Goal: Information Seeking & Learning: Find specific fact

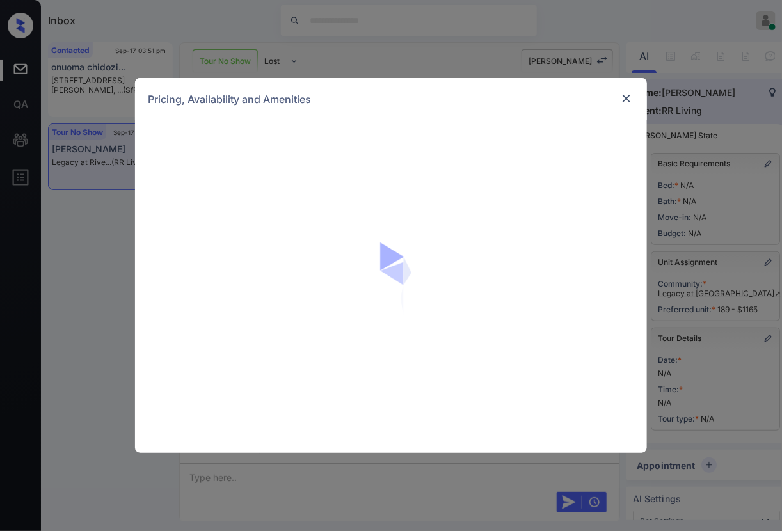
scroll to position [21659, 0]
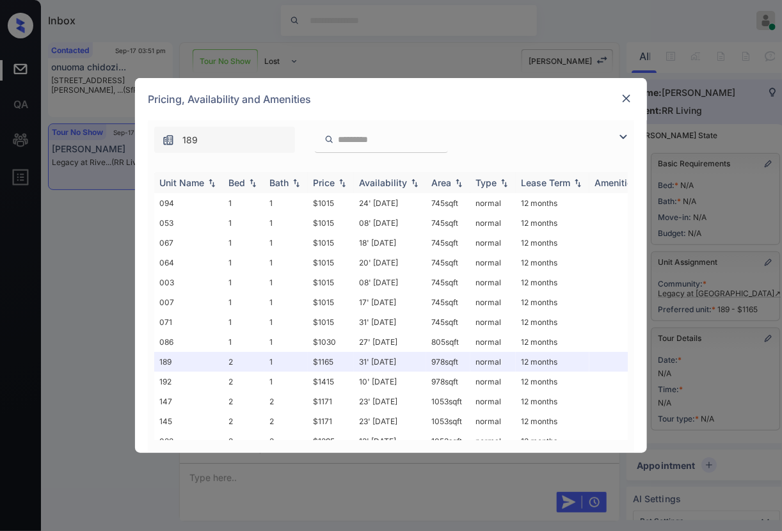
click at [345, 181] on img at bounding box center [342, 183] width 13 height 9
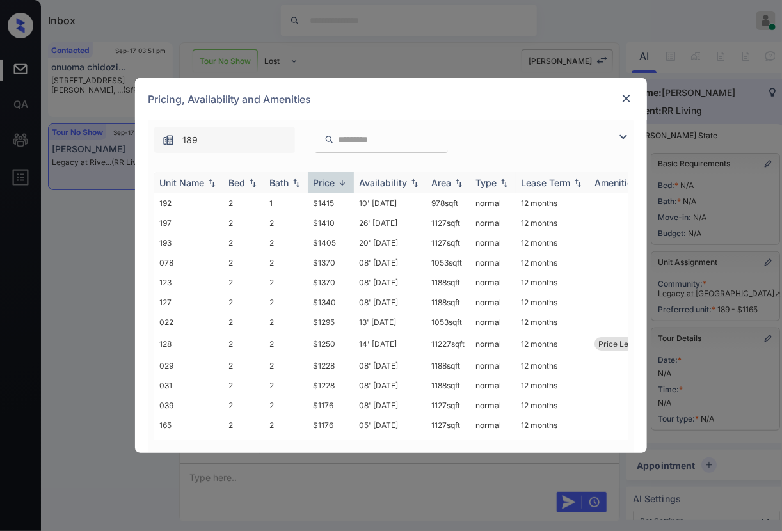
click at [345, 181] on img at bounding box center [342, 183] width 13 height 10
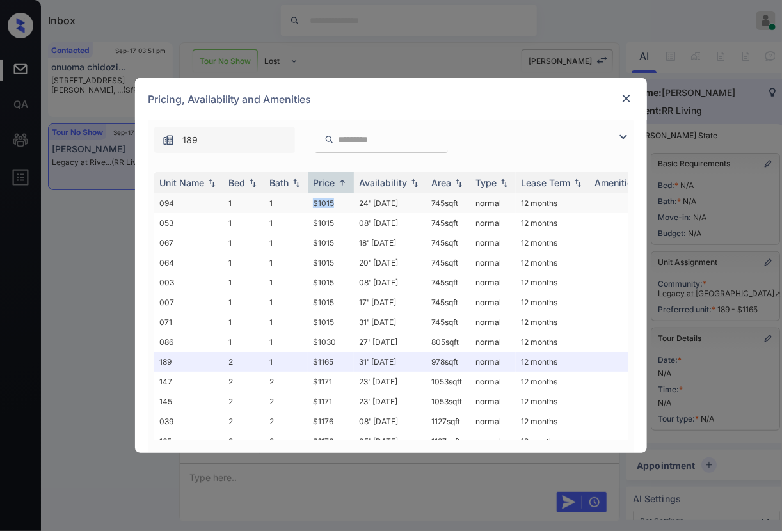
drag, startPoint x: 344, startPoint y: 201, endPoint x: 299, endPoint y: 197, distance: 45.0
click at [299, 197] on tr "094 1 1 $1015 24' [DATE] 745 sqft normal 12 months" at bounding box center [488, 203] width 669 height 20
copy tr "$1015"
click at [379, 198] on td "24' [DATE]" at bounding box center [390, 203] width 72 height 20
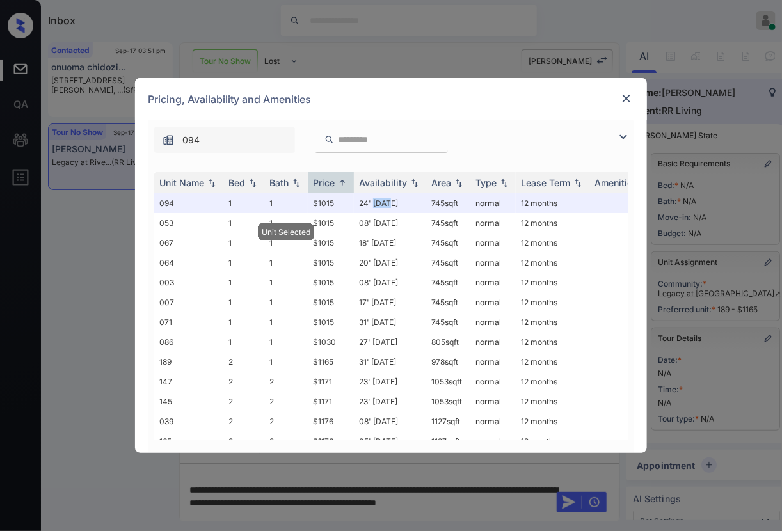
click at [631, 94] on img at bounding box center [626, 98] width 13 height 13
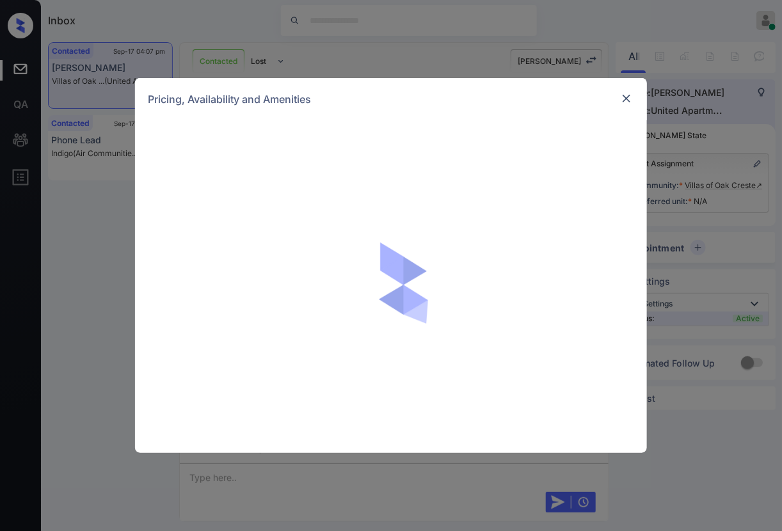
scroll to position [999, 0]
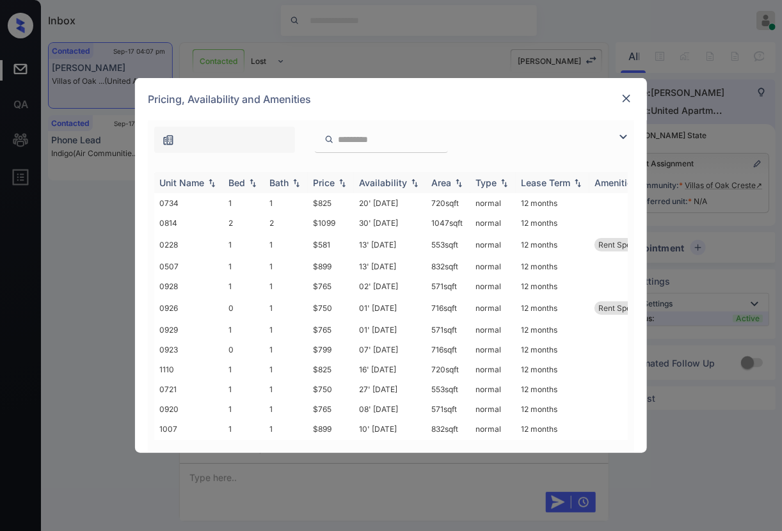
click at [341, 182] on img at bounding box center [342, 183] width 13 height 9
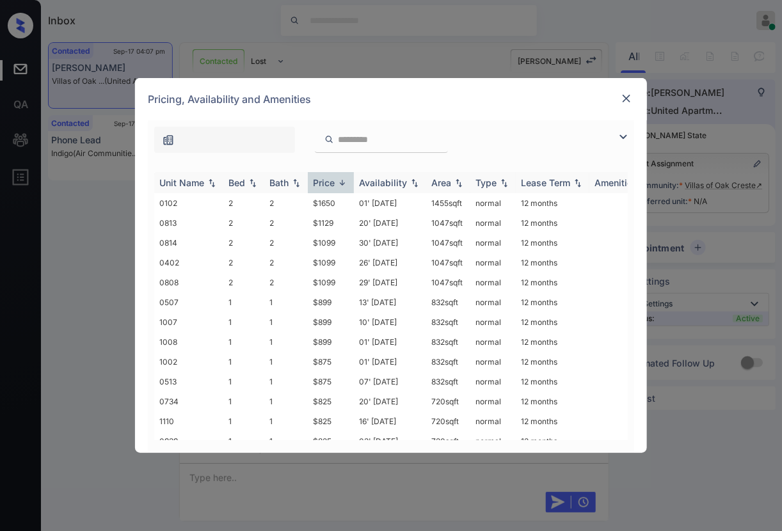
click at [341, 182] on img at bounding box center [342, 183] width 13 height 10
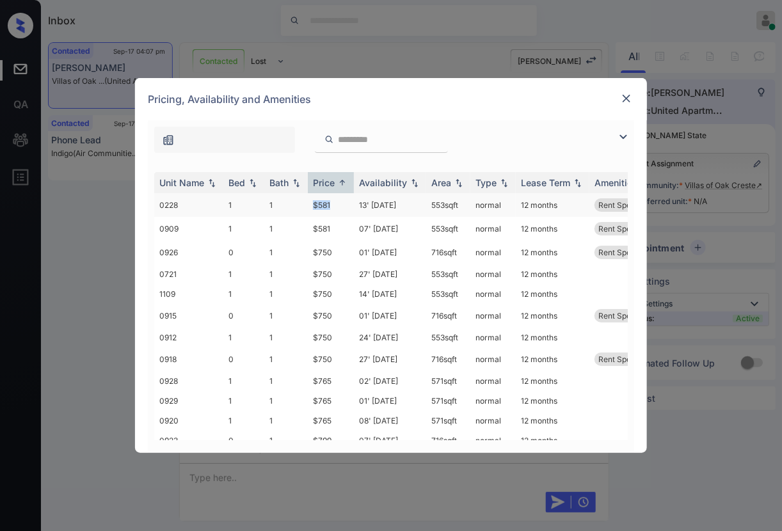
drag, startPoint x: 337, startPoint y: 203, endPoint x: 302, endPoint y: 203, distance: 34.6
click at [302, 203] on tr "0228 1 1 $581 13' Sep 25 553 sqft normal 12 months Rent Special 1" at bounding box center [488, 205] width 669 height 24
copy tr "$581"
click at [362, 202] on td "13' Sep 25" at bounding box center [390, 205] width 72 height 24
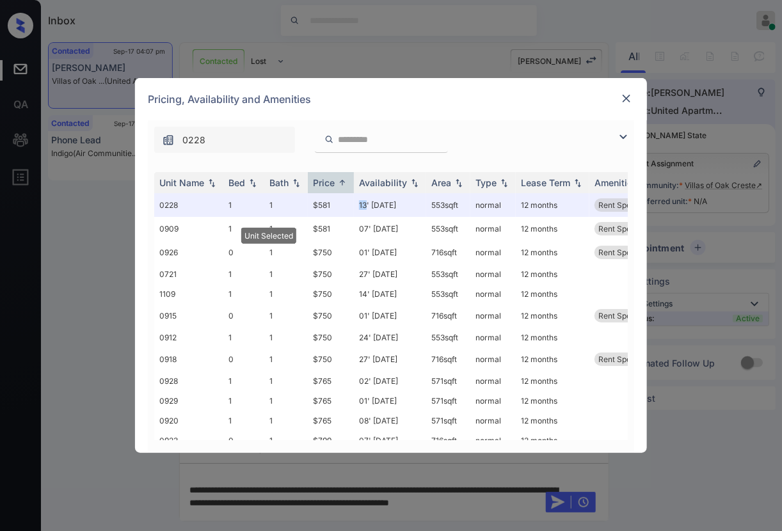
click at [628, 97] on img at bounding box center [626, 98] width 13 height 13
